Goal: Find contact information: Find contact information

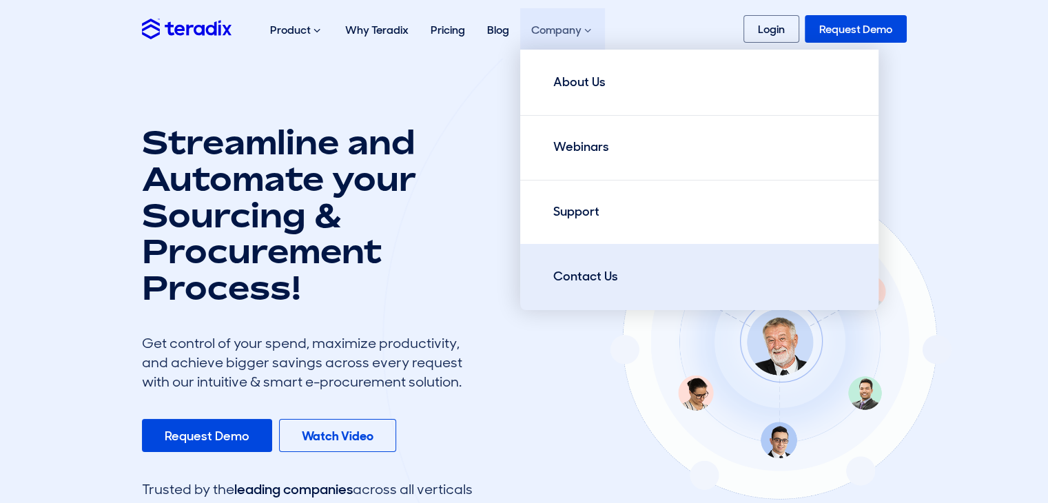
click at [585, 267] on link "Contact Us" at bounding box center [699, 277] width 358 height 66
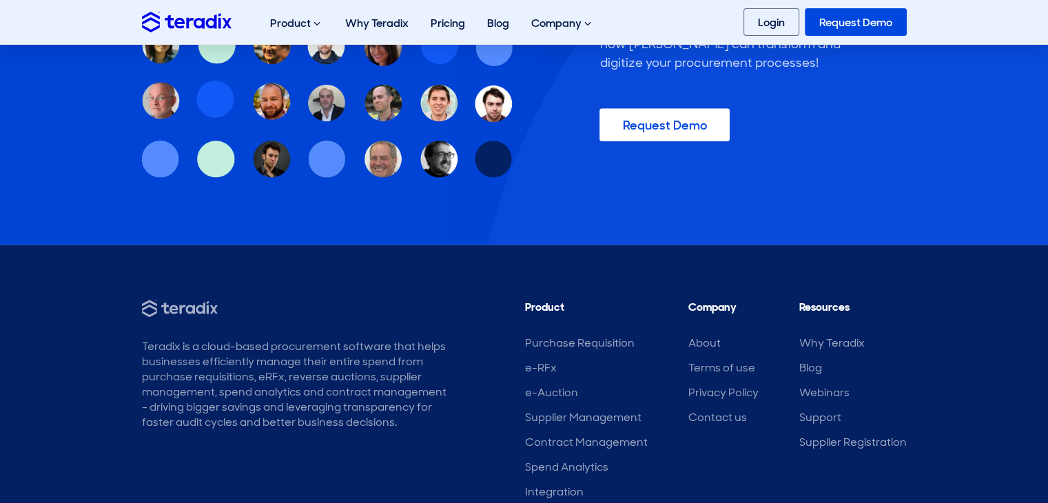
scroll to position [1308, 0]
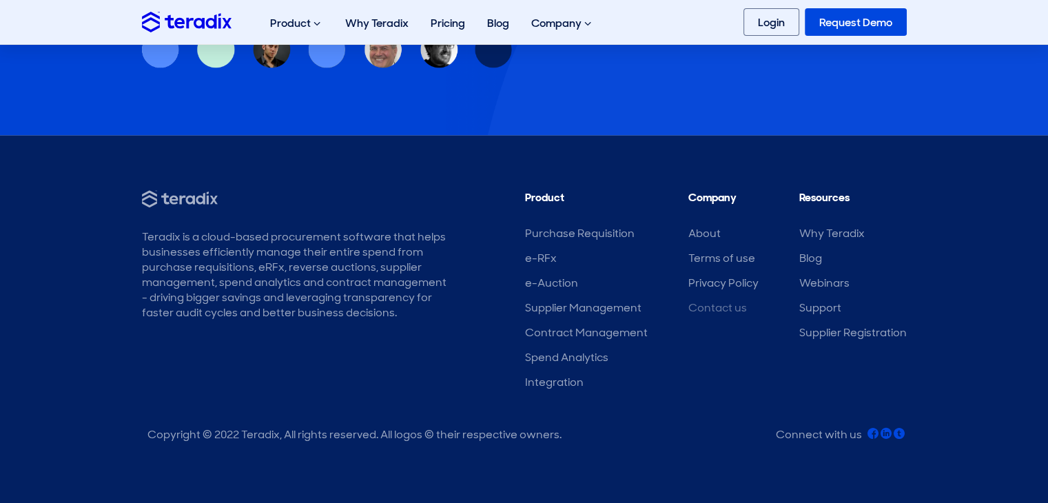
click at [727, 307] on link "Contact us" at bounding box center [718, 308] width 59 height 14
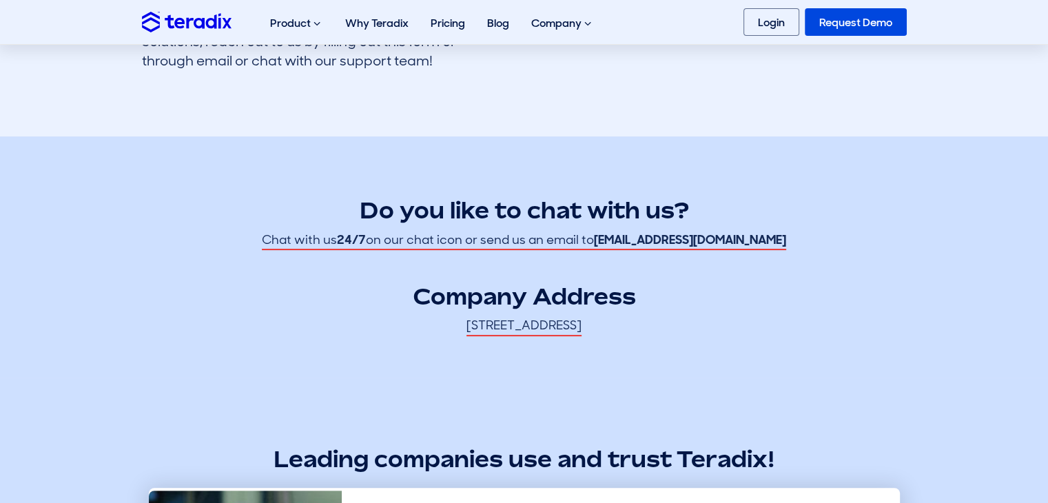
scroll to position [276, 0]
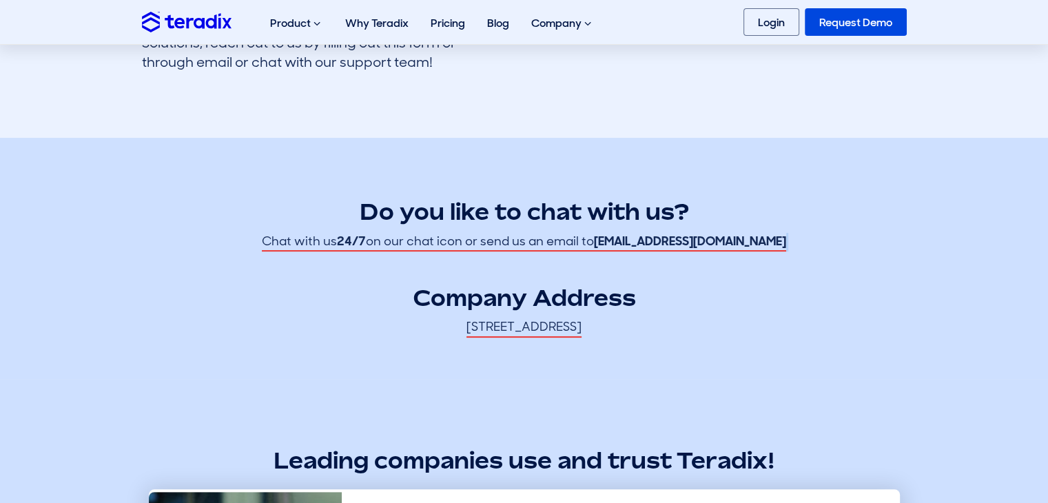
drag, startPoint x: 676, startPoint y: 242, endPoint x: 769, endPoint y: 249, distance: 93.3
click at [771, 252] on div "Do you like to chat with us? Chat with us 24/7 on our chat icon or send us an e…" at bounding box center [524, 251] width 765 height 172
drag, startPoint x: 640, startPoint y: 240, endPoint x: 736, endPoint y: 241, distance: 95.8
click at [736, 241] on strong "hello@teradix.com" at bounding box center [690, 241] width 192 height 17
copy strong "hello@teradix.com"
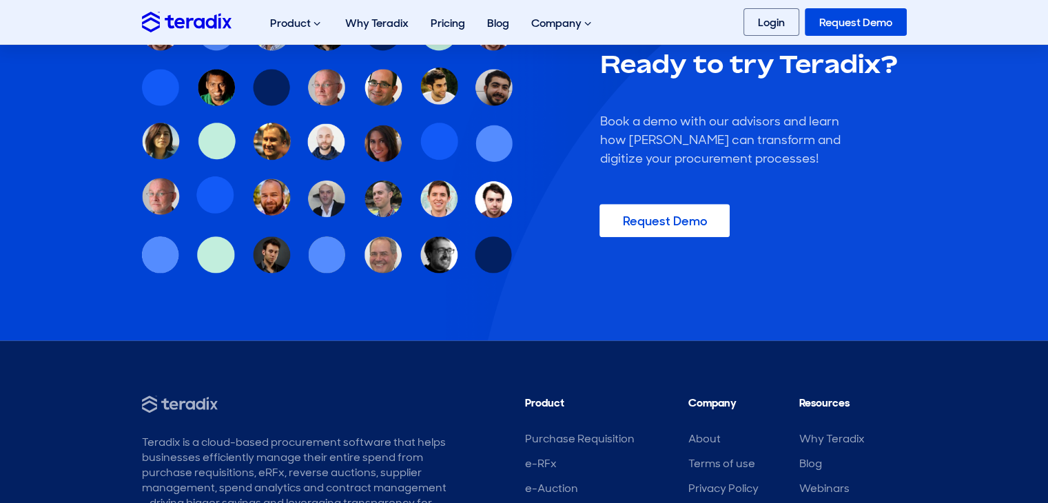
scroll to position [1308, 0]
